Goal: Transaction & Acquisition: Purchase product/service

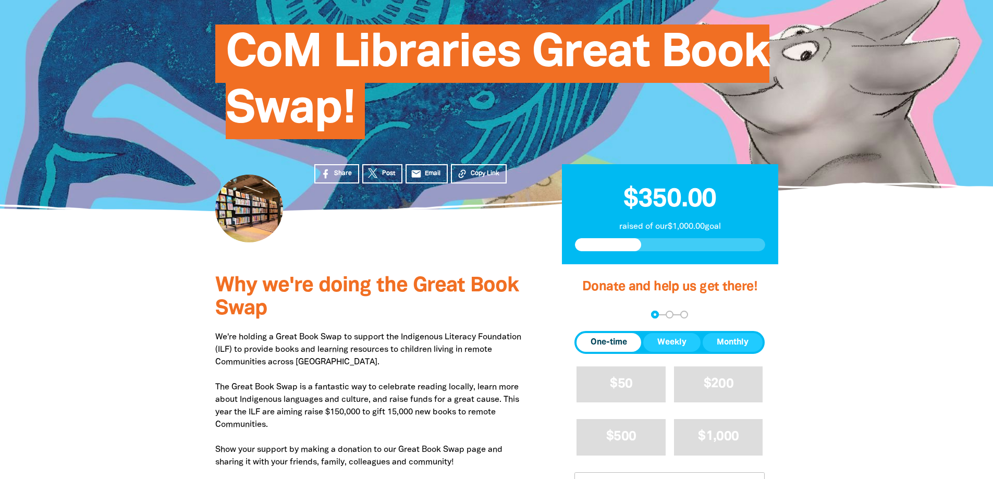
scroll to position [209, 0]
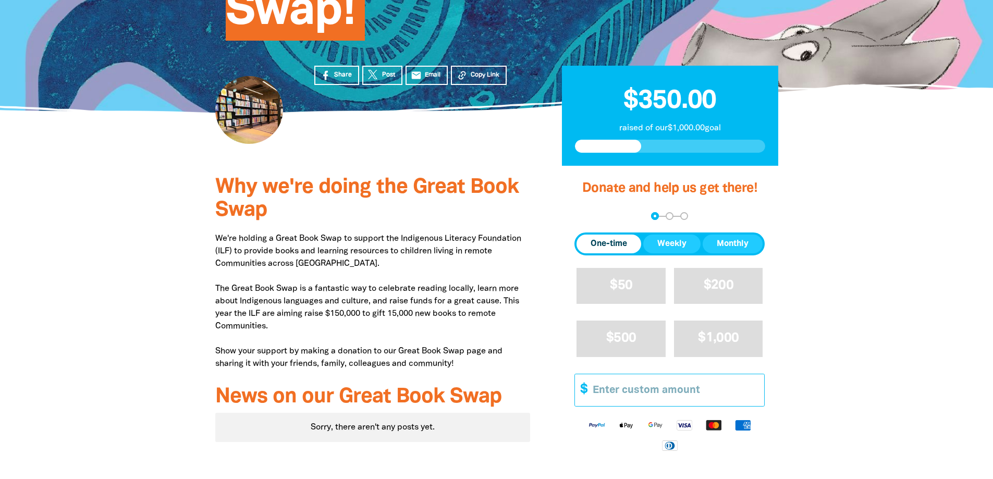
click at [630, 394] on input "Other Amount" at bounding box center [675, 390] width 179 height 32
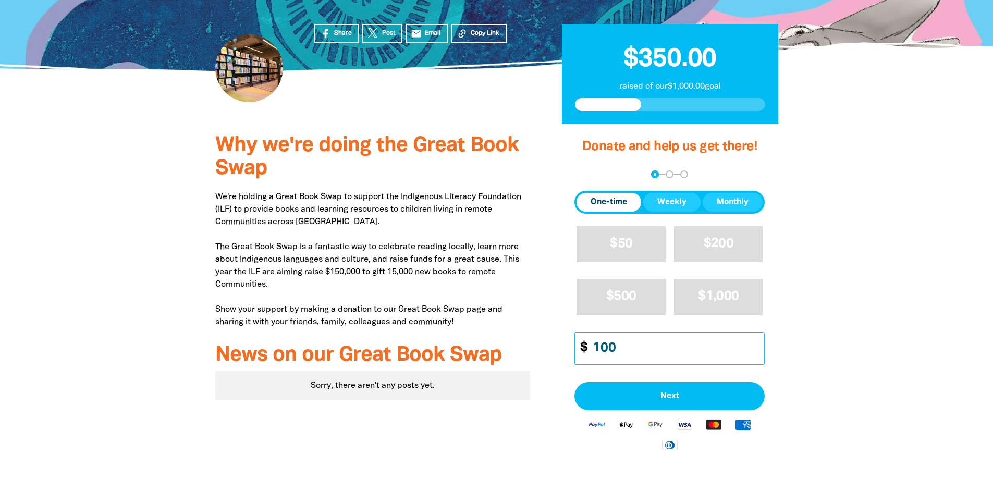
scroll to position [313, 0]
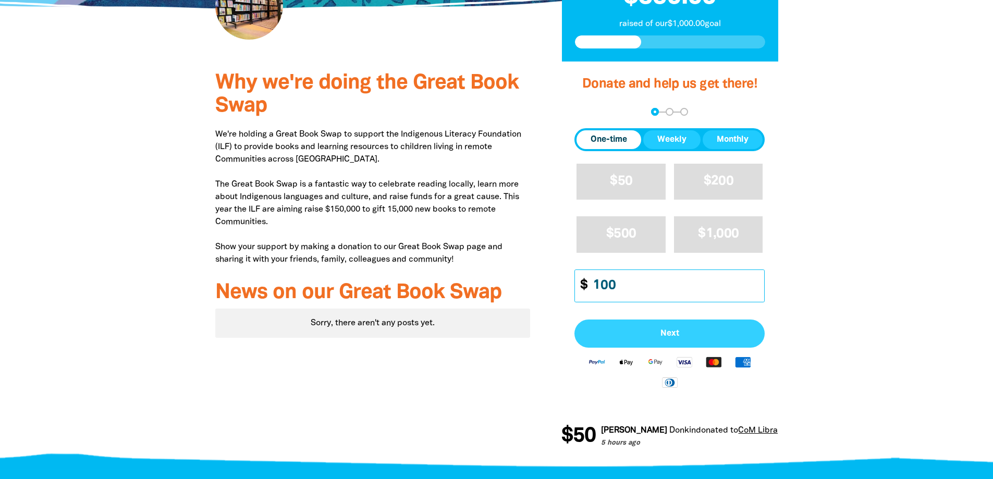
type input "100"
click at [671, 332] on span "Next" at bounding box center [669, 334] width 167 height 8
select select "AU"
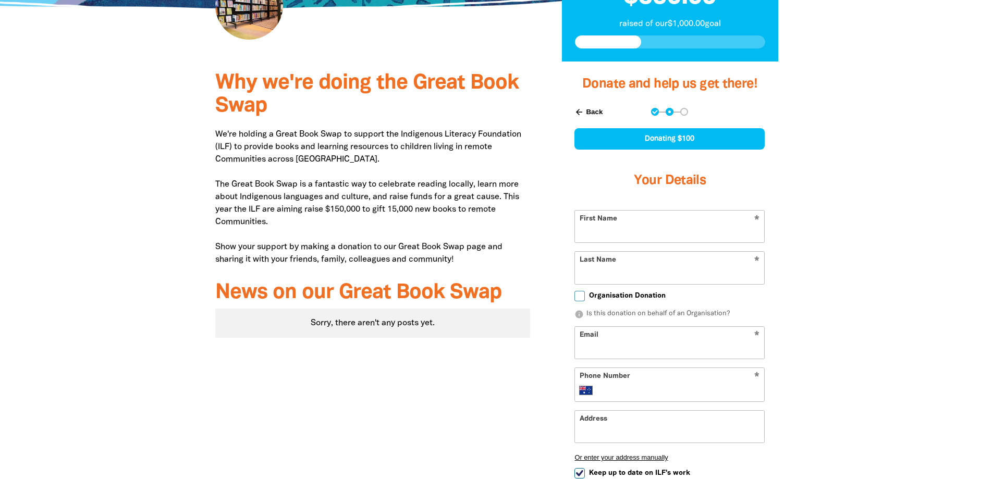
click at [625, 236] on input "First Name" at bounding box center [669, 227] width 189 height 32
type input "Jacqui"
type input "[PERSON_NAME]"
type input "[STREET_ADDRESS]"
click at [630, 345] on input "Email" at bounding box center [669, 343] width 189 height 32
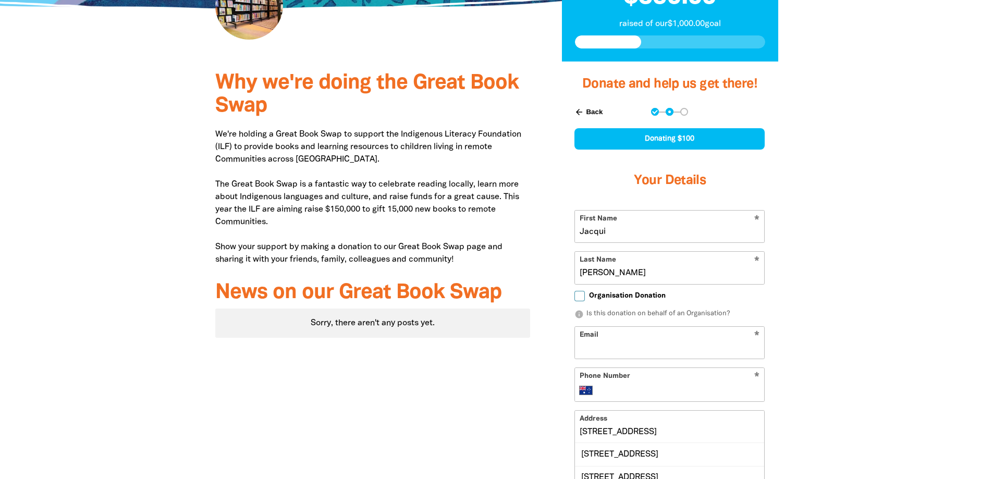
type input "[PERSON_NAME][EMAIL_ADDRESS][PERSON_NAME][DOMAIN_NAME]"
click at [620, 394] on input "Phone Number" at bounding box center [681, 390] width 160 height 13
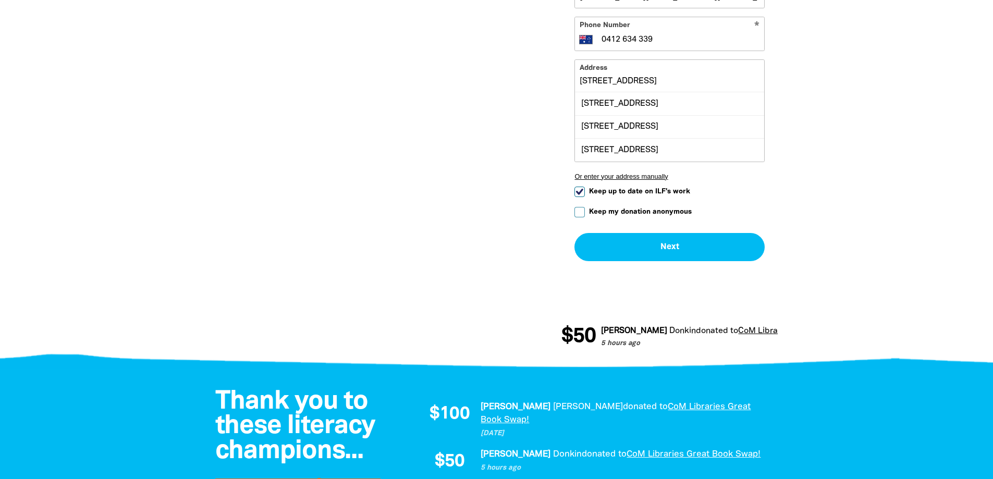
scroll to position [524, 0]
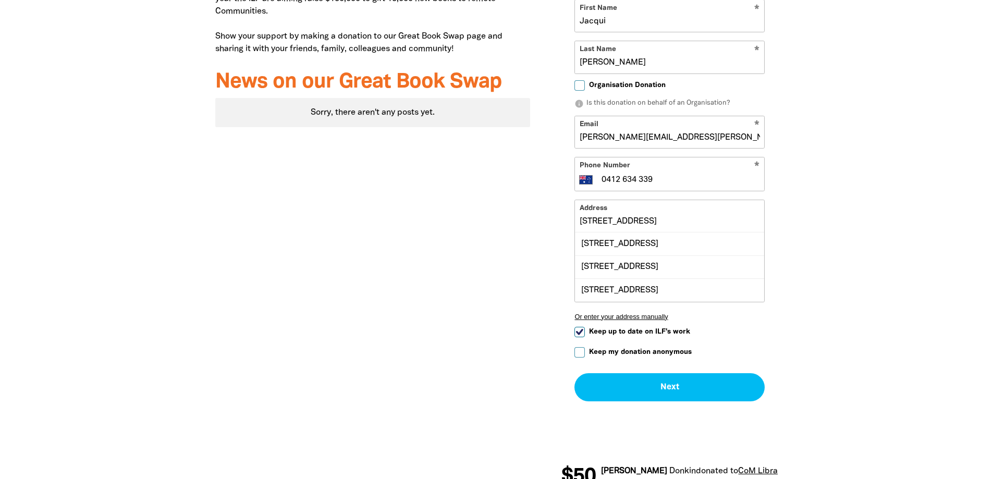
type input "0412 634 339"
drag, startPoint x: 681, startPoint y: 222, endPoint x: 532, endPoint y: 215, distance: 148.3
click at [532, 215] on div "Why we're doing the Great Book Swap We're holding a Great Book Swap to support …" at bounding box center [497, 177] width 626 height 653
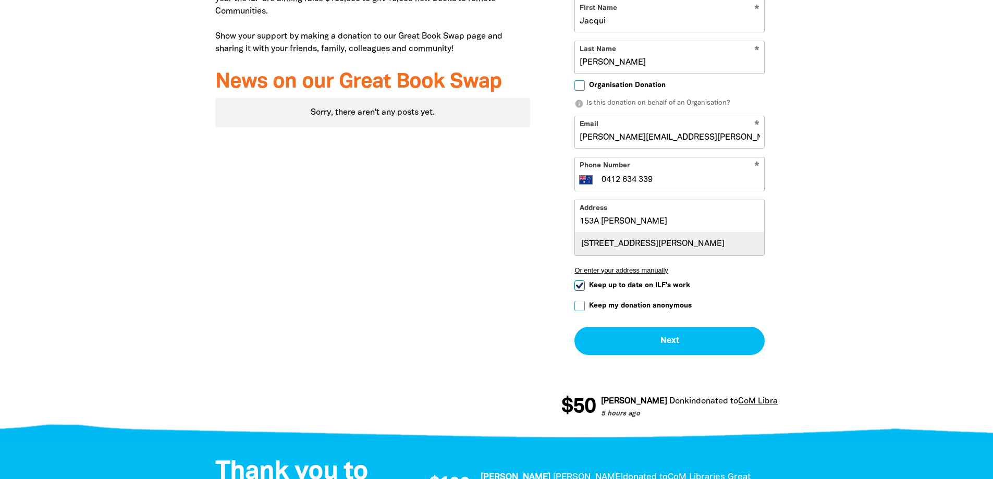
click at [725, 253] on div "[STREET_ADDRESS][PERSON_NAME]" at bounding box center [669, 244] width 189 height 22
type input "[STREET_ADDRESS][PERSON_NAME]"
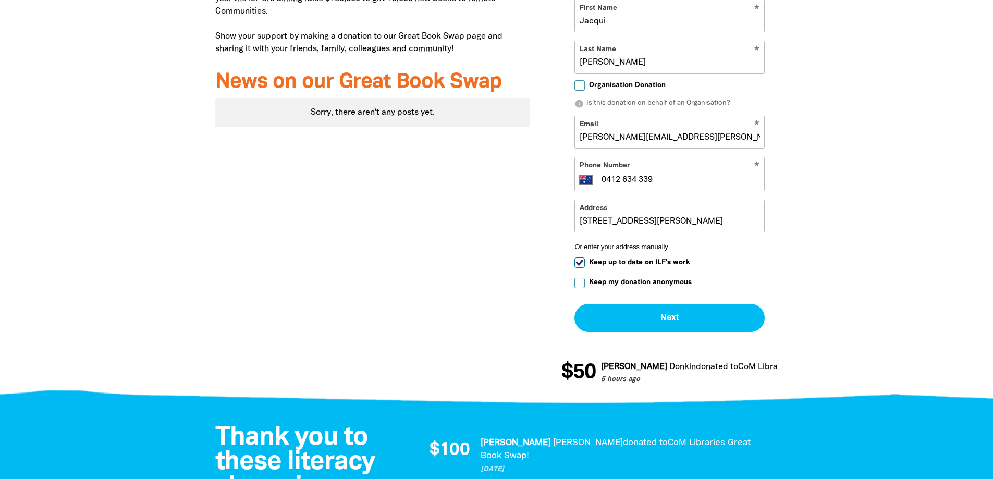
click at [636, 262] on span "Keep up to date on ILF's work" at bounding box center [639, 263] width 101 height 10
click at [585, 262] on input "Keep up to date on ILF's work" at bounding box center [580, 263] width 10 height 10
checkbox input "false"
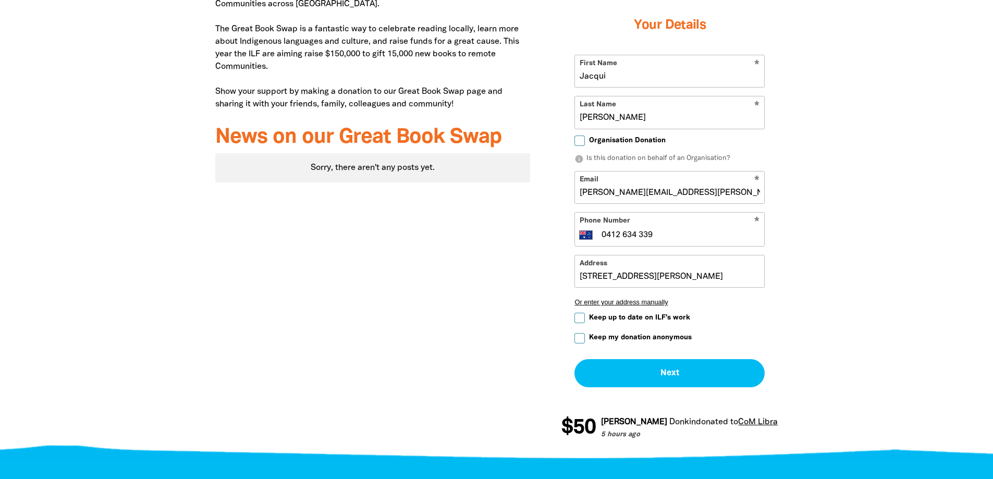
scroll to position [628, 0]
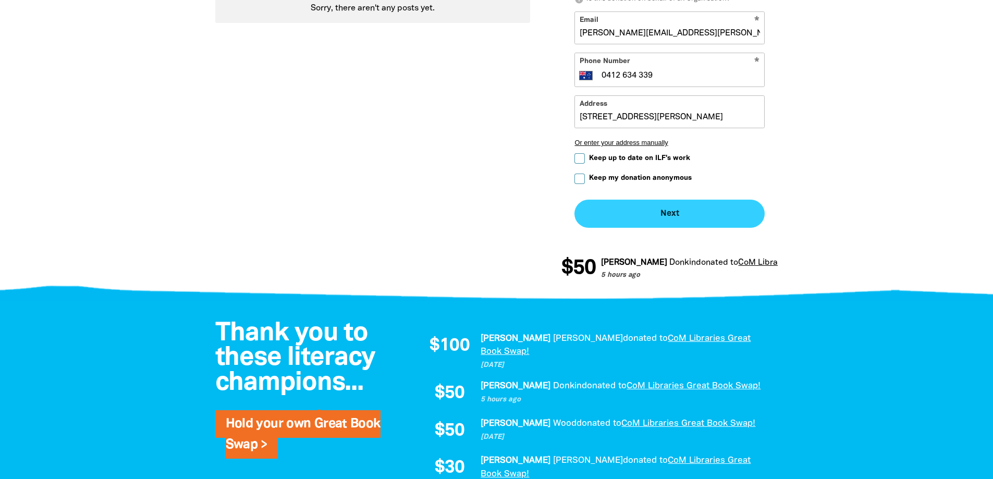
click at [689, 215] on button "Next chevron_right" at bounding box center [670, 214] width 190 height 28
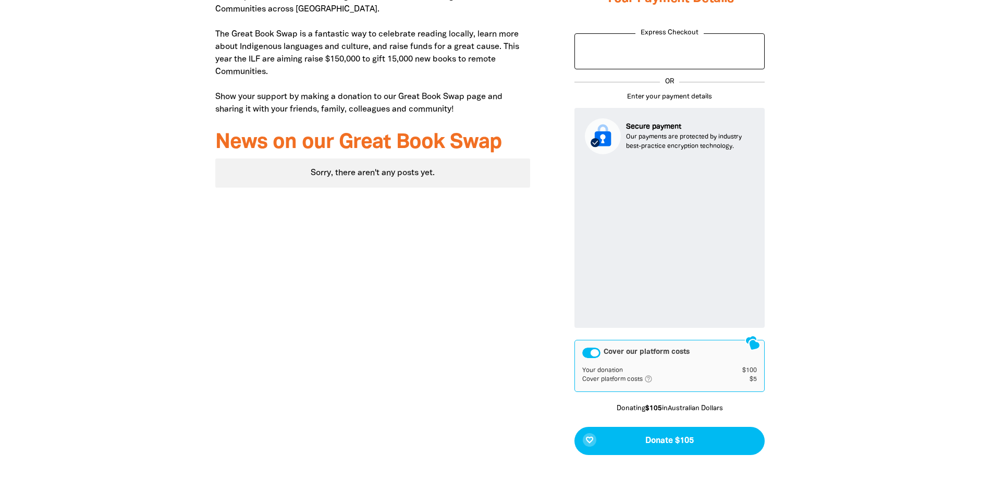
scroll to position [555, 0]
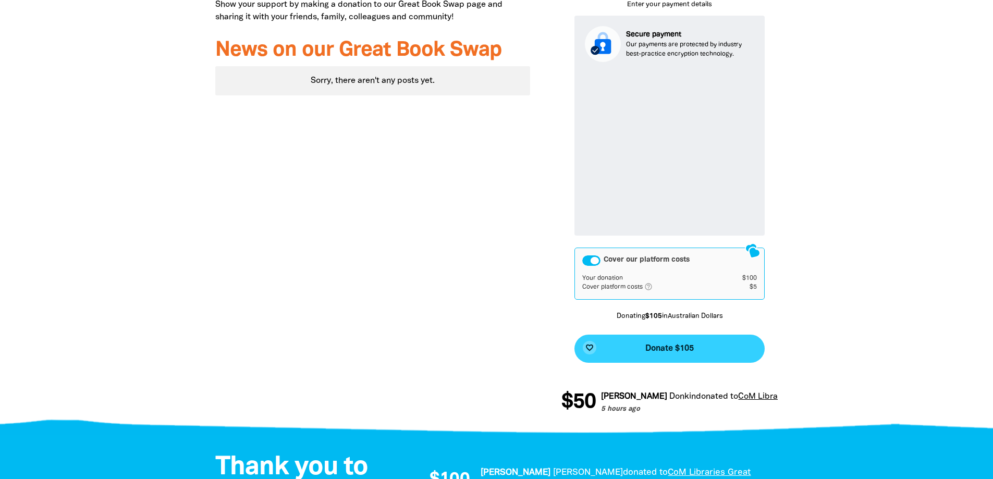
click at [669, 346] on span "Donate $105" at bounding box center [670, 349] width 48 height 8
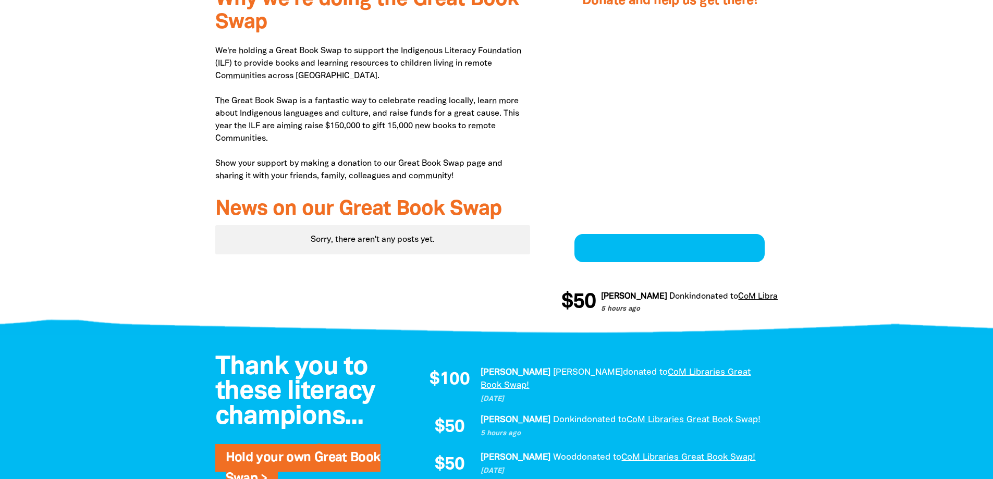
scroll to position [394, 0]
